Goal: Navigation & Orientation: Go to known website

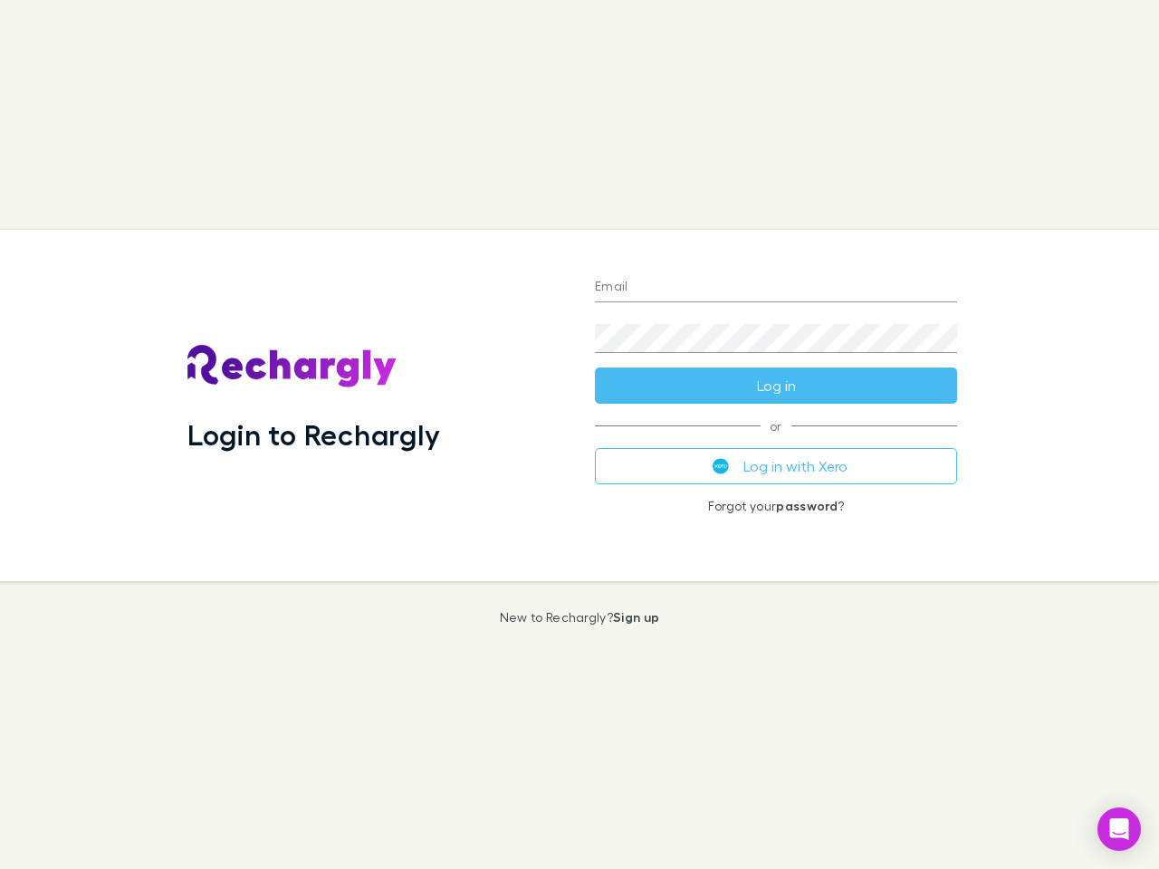
click at [580, 435] on div "Login to Rechargly" at bounding box center [376, 405] width 407 height 351
click at [776, 288] on input "Email" at bounding box center [776, 287] width 362 height 29
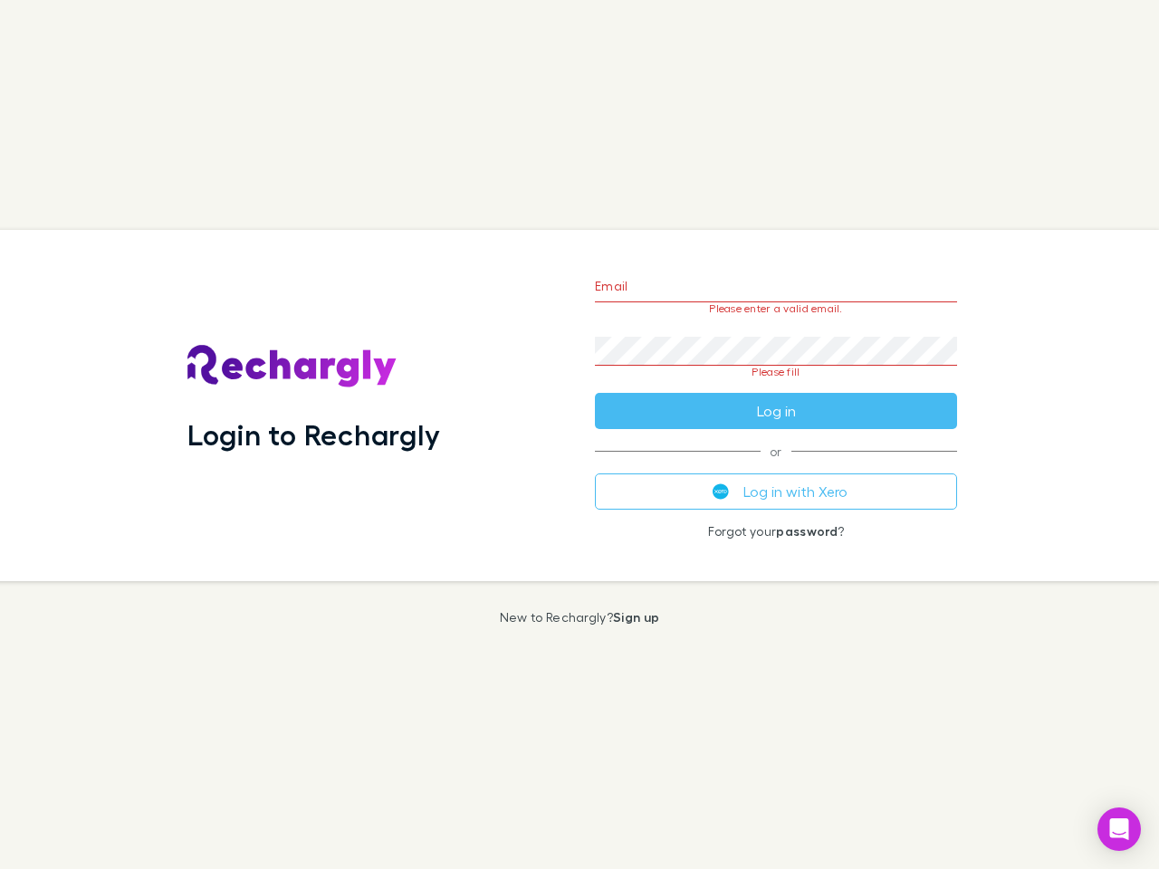
click at [776, 386] on form "Email Please enter a valid email. Password Please fill Log in" at bounding box center [776, 344] width 362 height 170
click at [776, 466] on div "Email Please enter a valid email. Password Please fill Log in or Log in with Xe…" at bounding box center [775, 405] width 391 height 351
click at [1119, 829] on icon "Open Intercom Messenger" at bounding box center [1119, 830] width 19 height 22
